Goal: Information Seeking & Learning: Check status

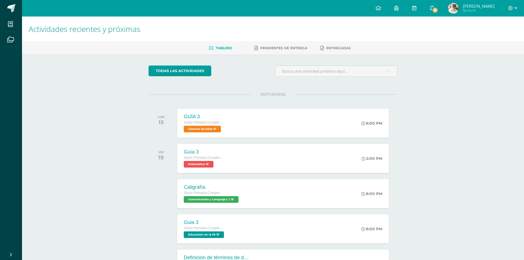
click at [439, 7] on span "9" at bounding box center [435, 10] width 6 height 6
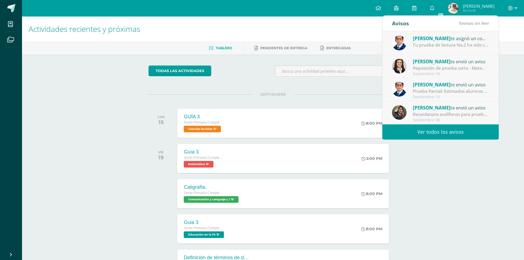
scroll to position [89, 0]
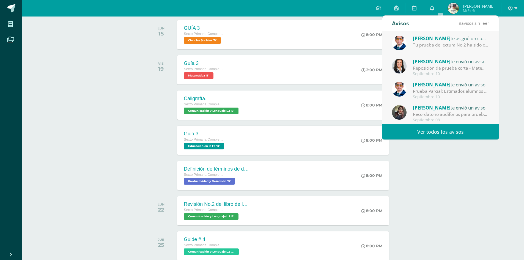
click at [431, 135] on link "Ver todos los avisos" at bounding box center [441, 131] width 116 height 15
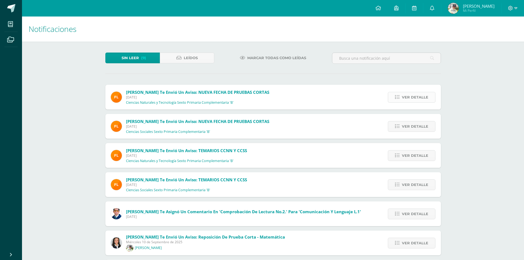
click at [409, 97] on span "Ver detalle" at bounding box center [415, 97] width 26 height 10
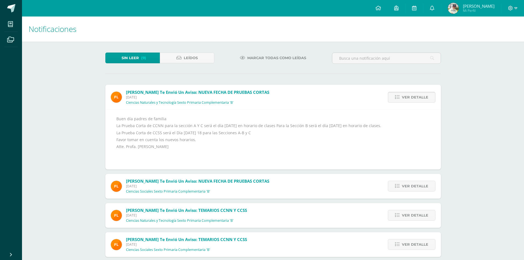
click at [409, 97] on span "Ver detalle" at bounding box center [415, 97] width 26 height 10
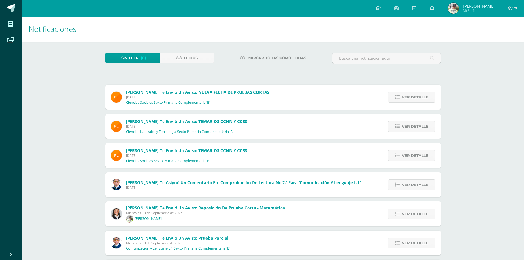
click at [409, 97] on span "Ver detalle" at bounding box center [415, 97] width 26 height 10
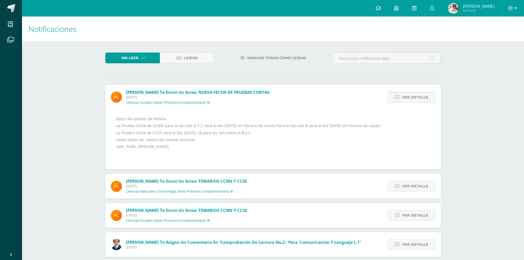
click at [410, 93] on span "Ver detalle" at bounding box center [415, 97] width 26 height 10
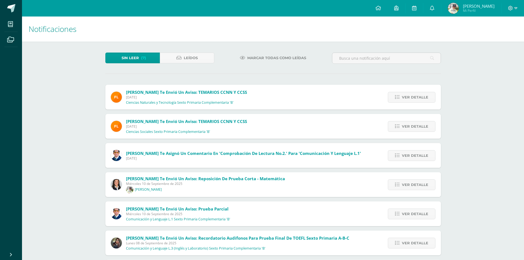
click at [410, 93] on span "Ver detalle" at bounding box center [415, 97] width 26 height 10
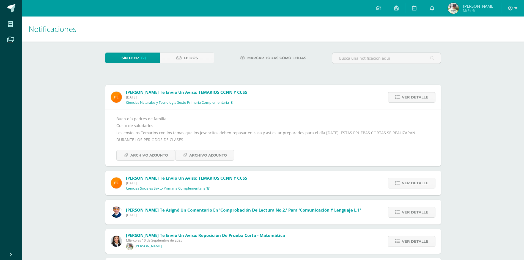
click at [407, 95] on span "Ver detalle" at bounding box center [415, 97] width 26 height 10
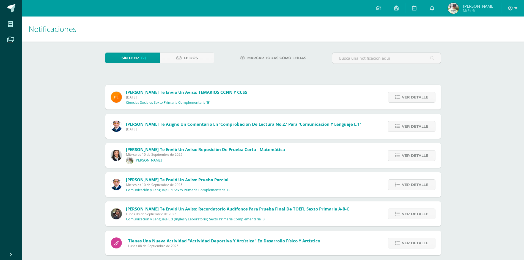
click at [407, 95] on span "Ver detalle" at bounding box center [415, 97] width 26 height 10
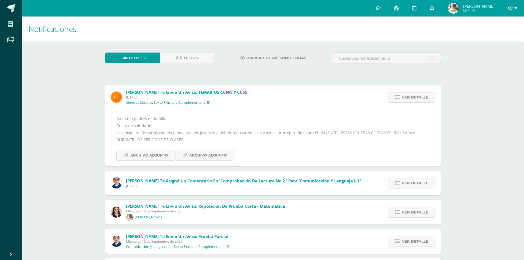
click at [407, 95] on span "Ver detalle" at bounding box center [415, 97] width 26 height 10
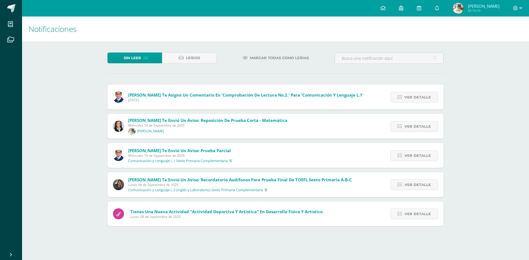
click at [407, 95] on span "Ver detalle" at bounding box center [417, 97] width 26 height 10
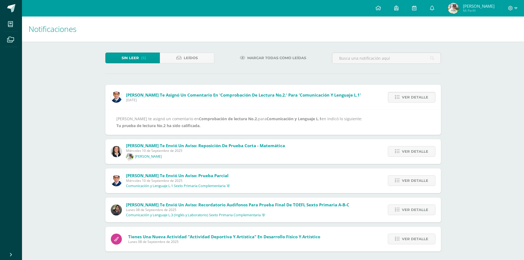
click at [407, 95] on span "Ver detalle" at bounding box center [415, 97] width 26 height 10
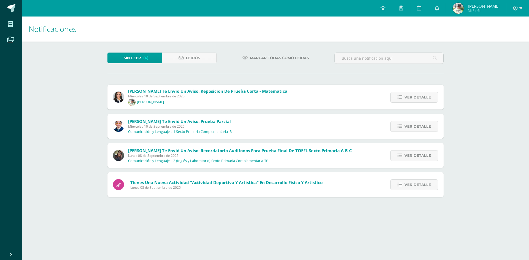
click at [407, 95] on span "Ver detalle" at bounding box center [417, 97] width 26 height 10
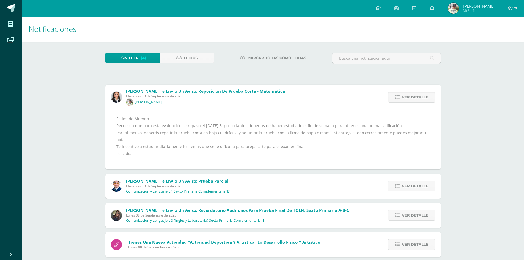
click at [407, 95] on span "Ver detalle" at bounding box center [415, 97] width 26 height 10
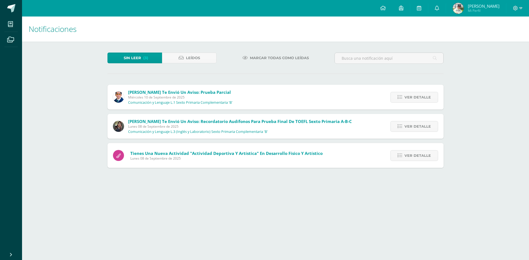
click at [407, 95] on span "Ver detalle" at bounding box center [417, 97] width 26 height 10
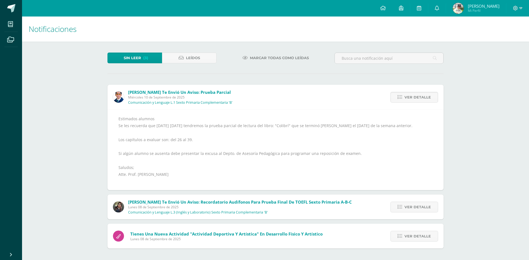
click at [407, 95] on span "Ver detalle" at bounding box center [417, 97] width 26 height 10
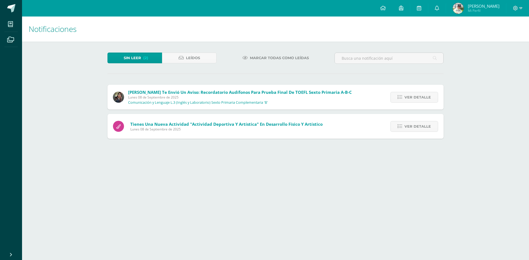
click at [407, 95] on span "Ver detalle" at bounding box center [417, 97] width 26 height 10
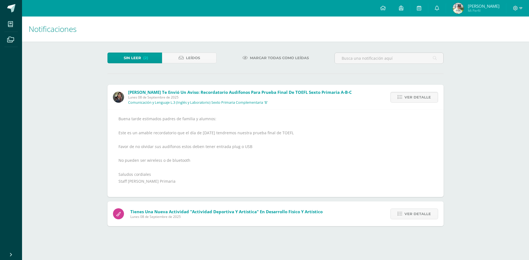
click at [407, 95] on span "Ver detalle" at bounding box center [417, 97] width 26 height 10
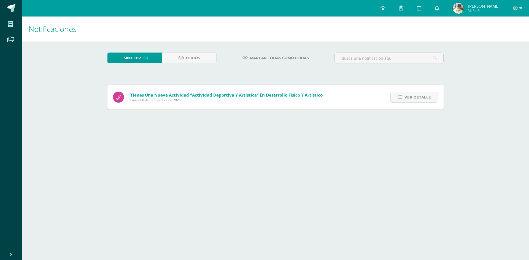
click at [407, 95] on span "Ver detalle" at bounding box center [417, 97] width 26 height 10
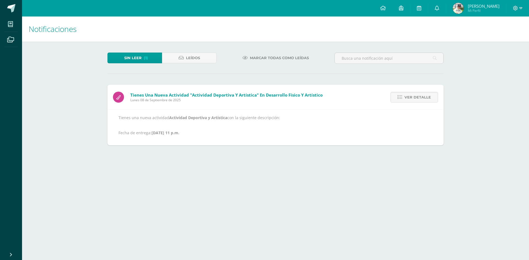
click at [407, 95] on span "Ver detalle" at bounding box center [417, 97] width 26 height 10
